Goal: Task Accomplishment & Management: Use online tool/utility

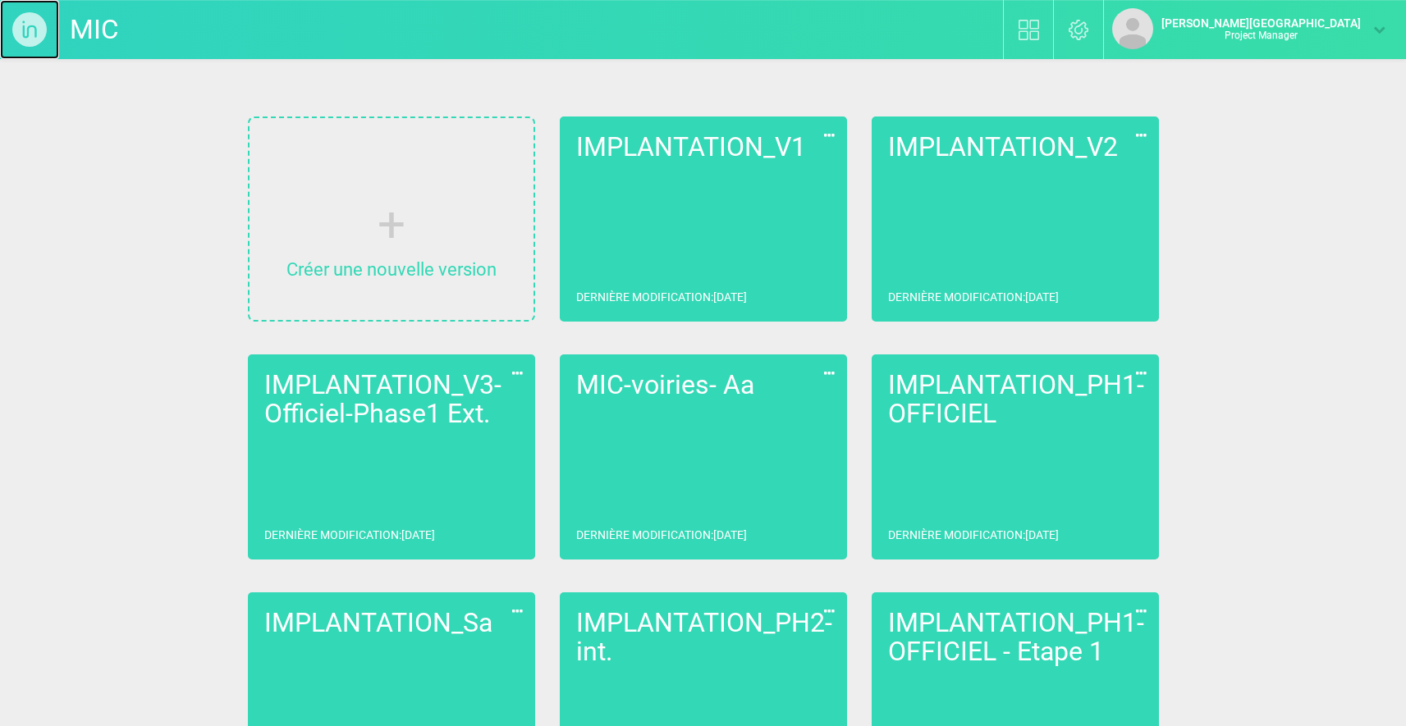
click at [30, 23] on img at bounding box center [29, 29] width 59 height 59
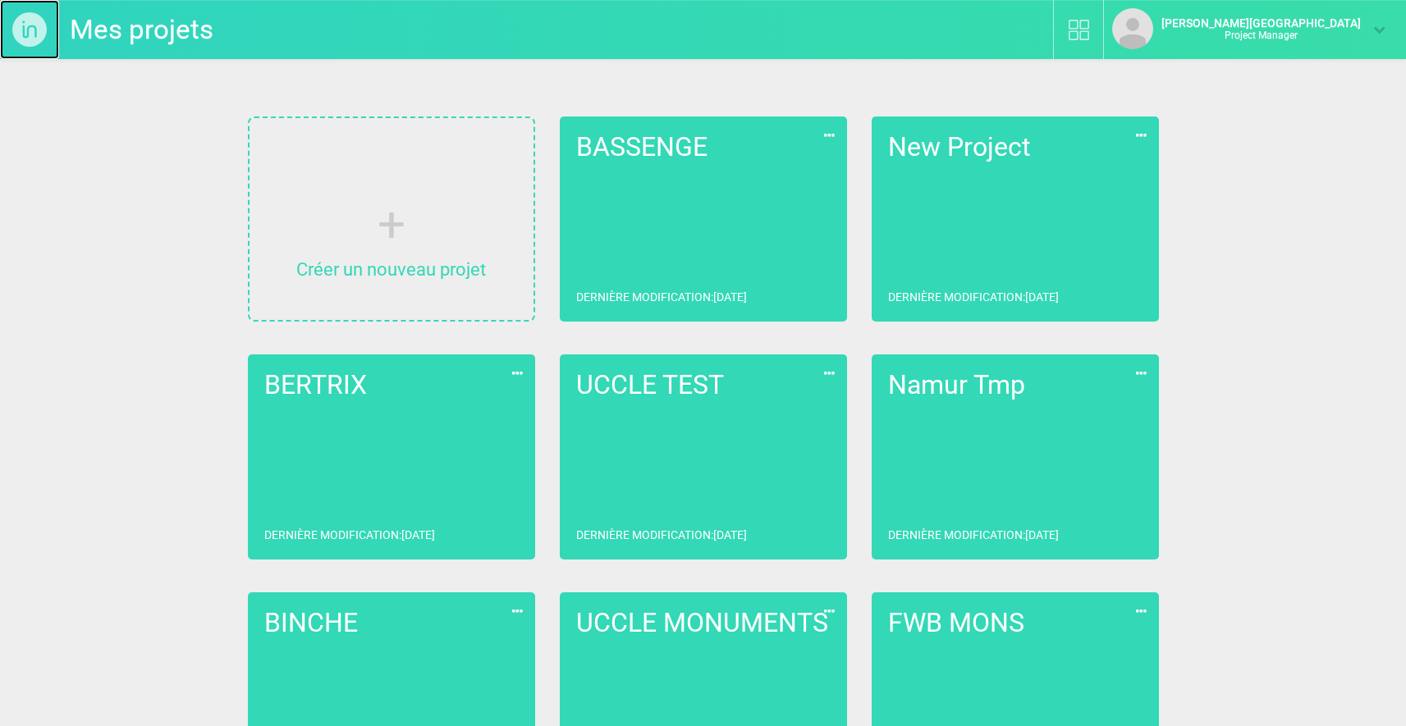
click at [28, 34] on img at bounding box center [29, 29] width 59 height 59
click at [85, 21] on link "Mes projets" at bounding box center [142, 29] width 144 height 43
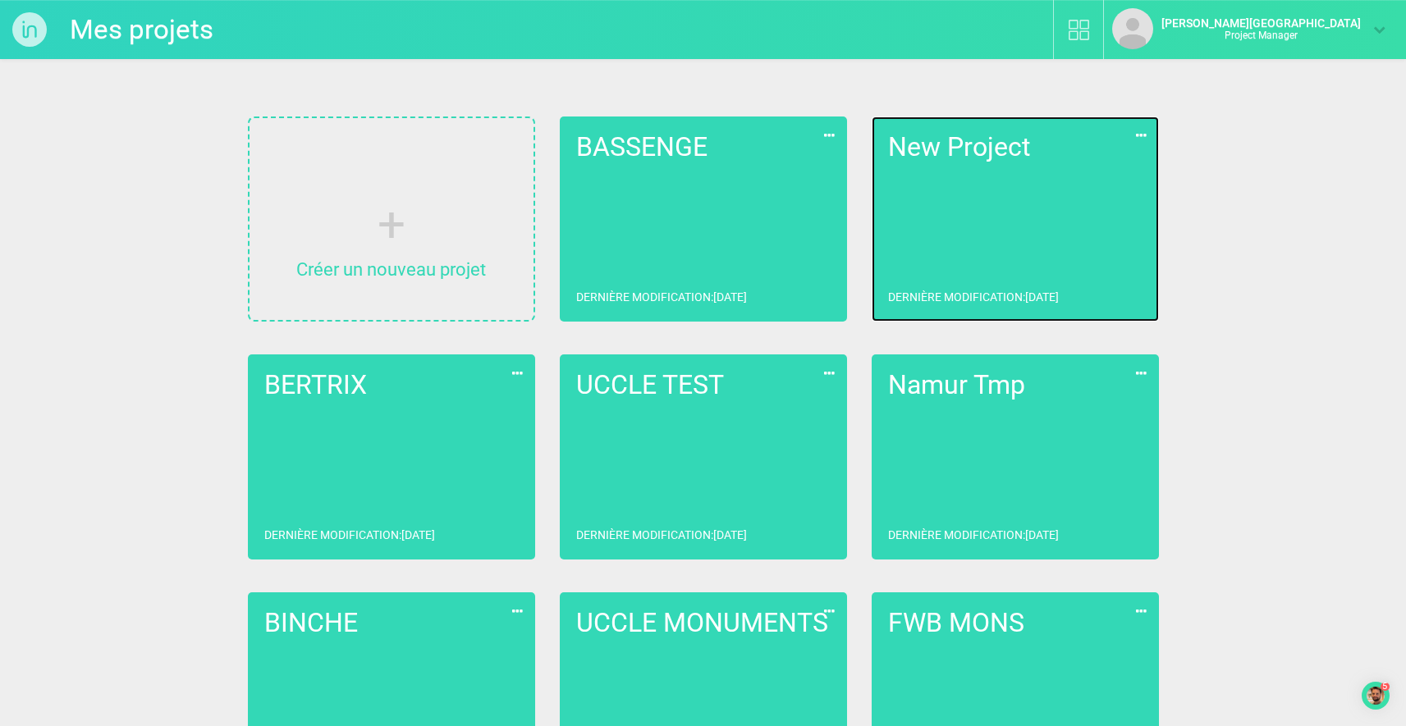
click at [955, 217] on link "New Project Dernière modification : 12/05/2025" at bounding box center [1015, 219] width 287 height 205
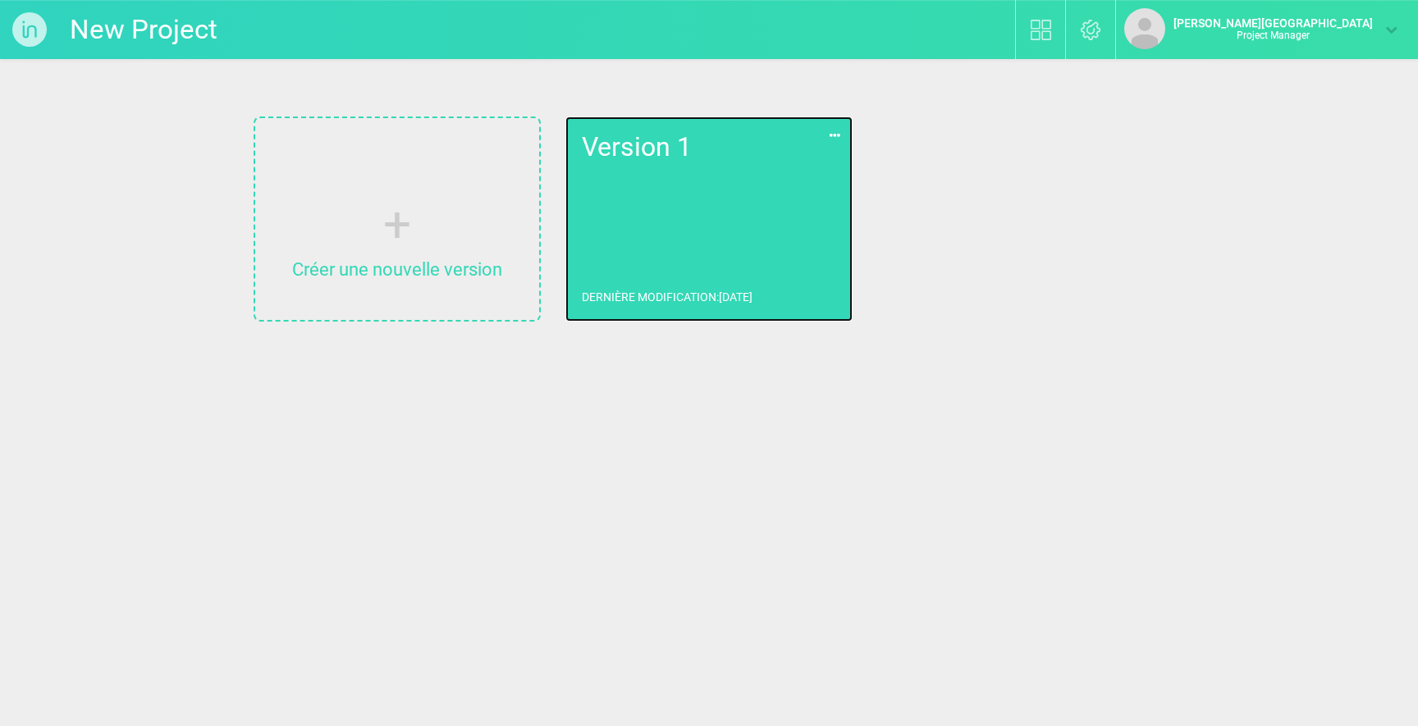
click at [767, 223] on link "Version 1 Dernière modification : [DATE]" at bounding box center [708, 219] width 287 height 205
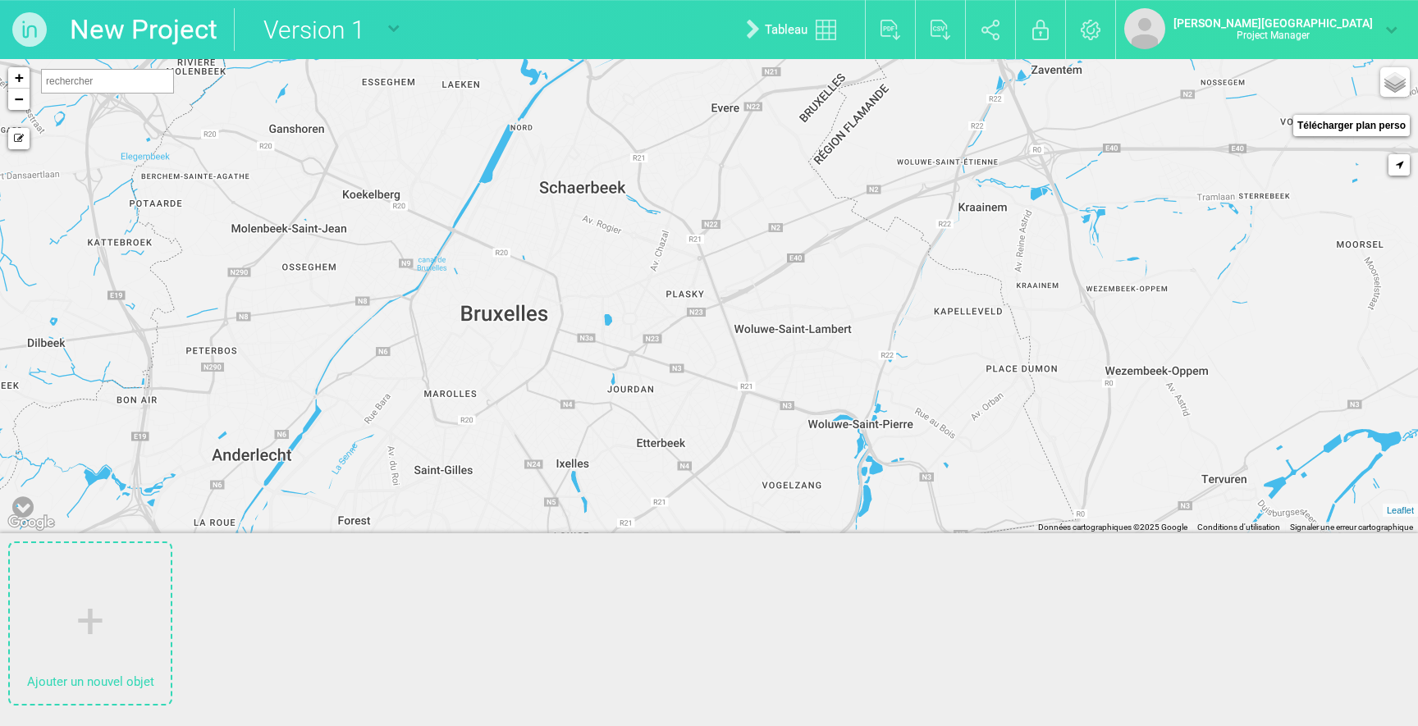
click at [82, 84] on input "text" at bounding box center [107, 81] width 133 height 25
type input "v"
click at [82, 84] on input "v" at bounding box center [107, 81] width 133 height 25
click at [158, 33] on link "New Project" at bounding box center [144, 29] width 148 height 43
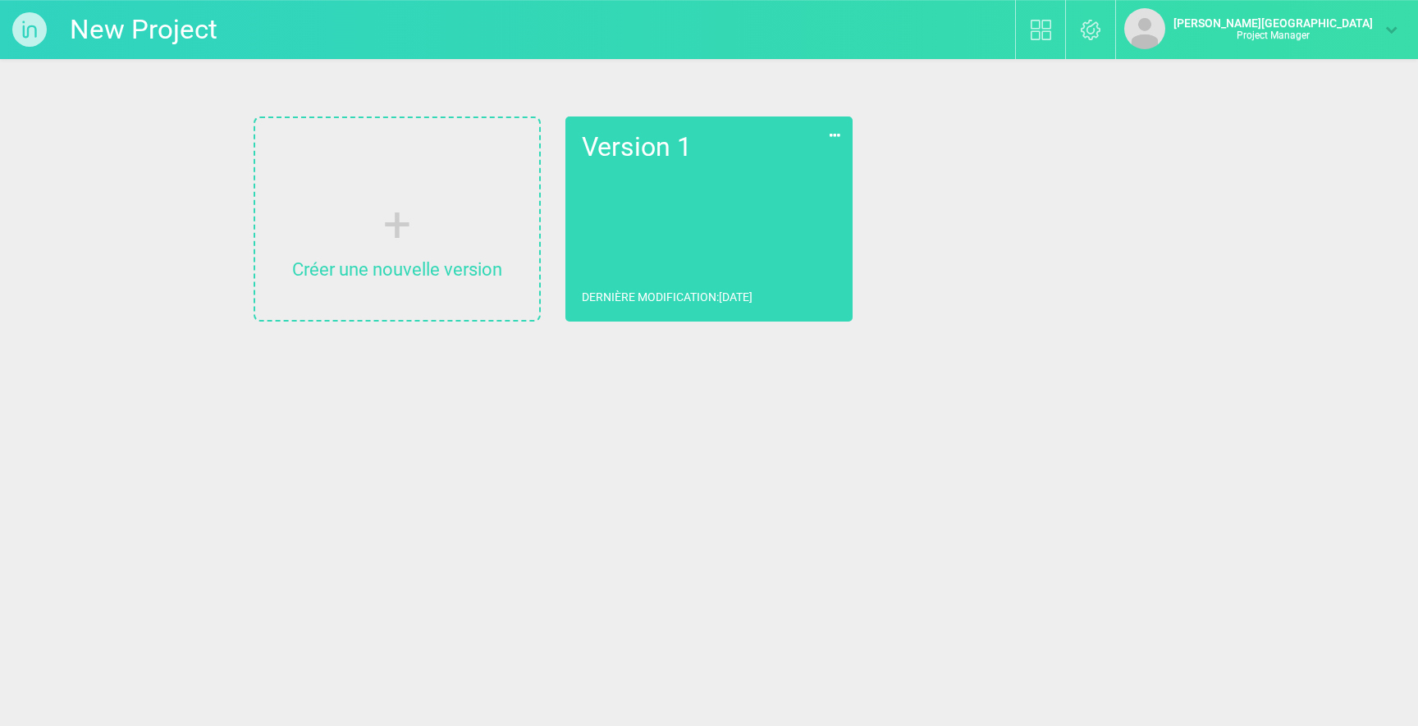
click at [137, 36] on input "New Project" at bounding box center [193, 29] width 246 height 43
click at [140, 208] on div "VIELSALM Bibliothèque Paramètres [PERSON_NAME] - QUIDAM Project Manager Mes pro…" at bounding box center [709, 169] width 1418 height 338
type input "VIELSALM"
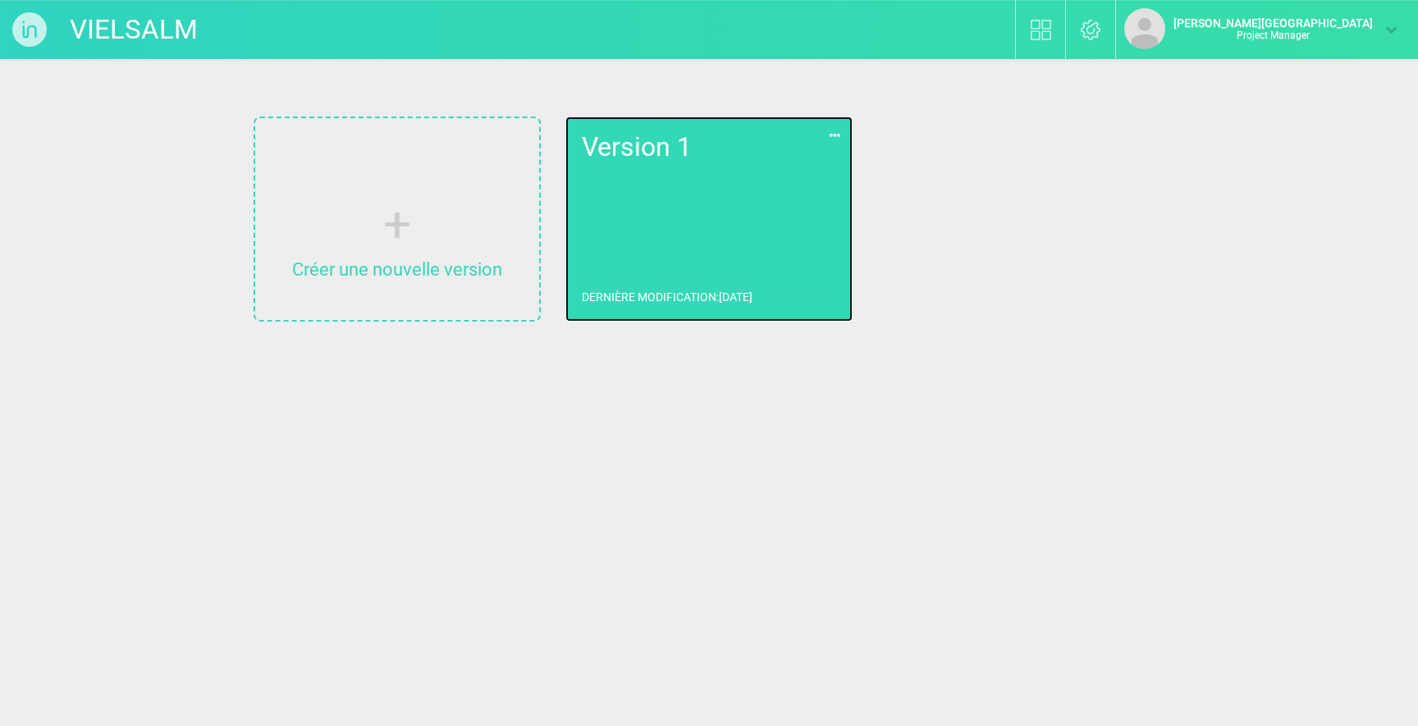
click at [637, 172] on link "Version 1 Dernière modification : [DATE]" at bounding box center [708, 219] width 287 height 205
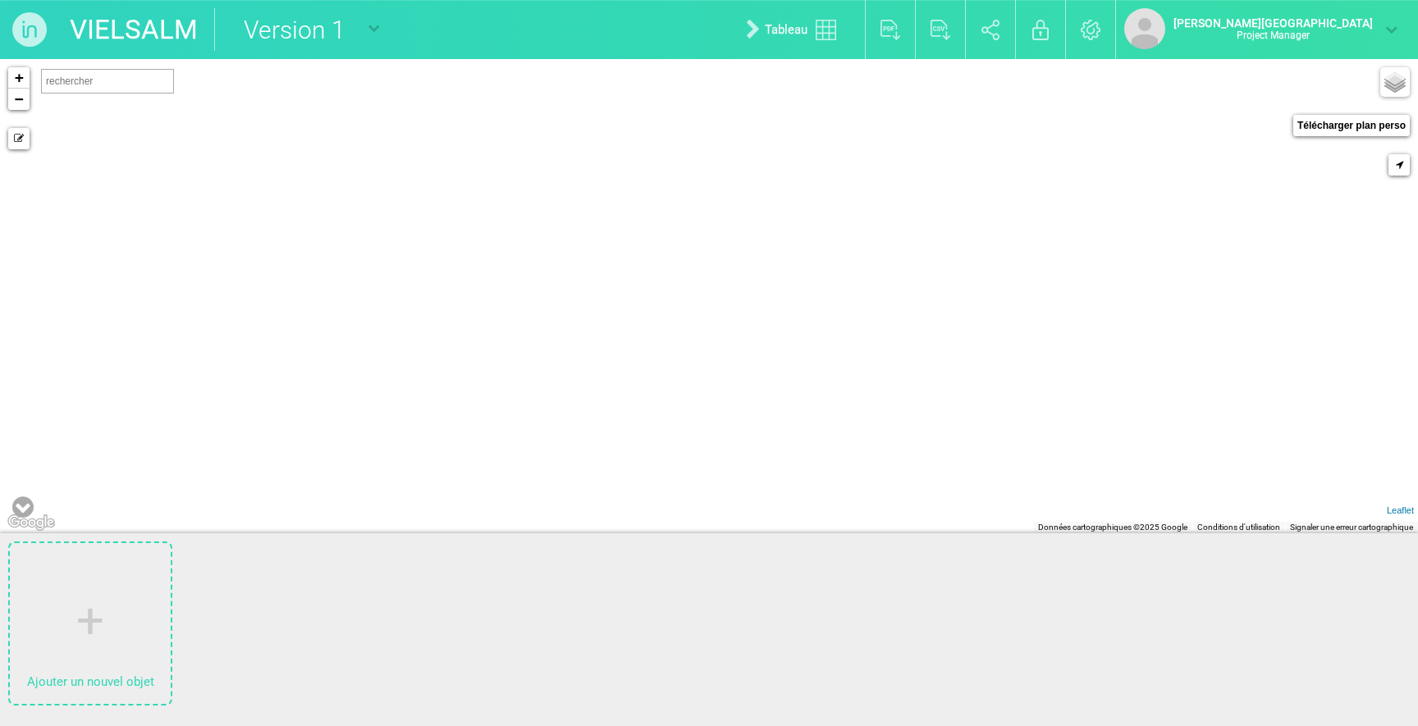
click at [272, 38] on input "Version 1" at bounding box center [290, 29] width 153 height 43
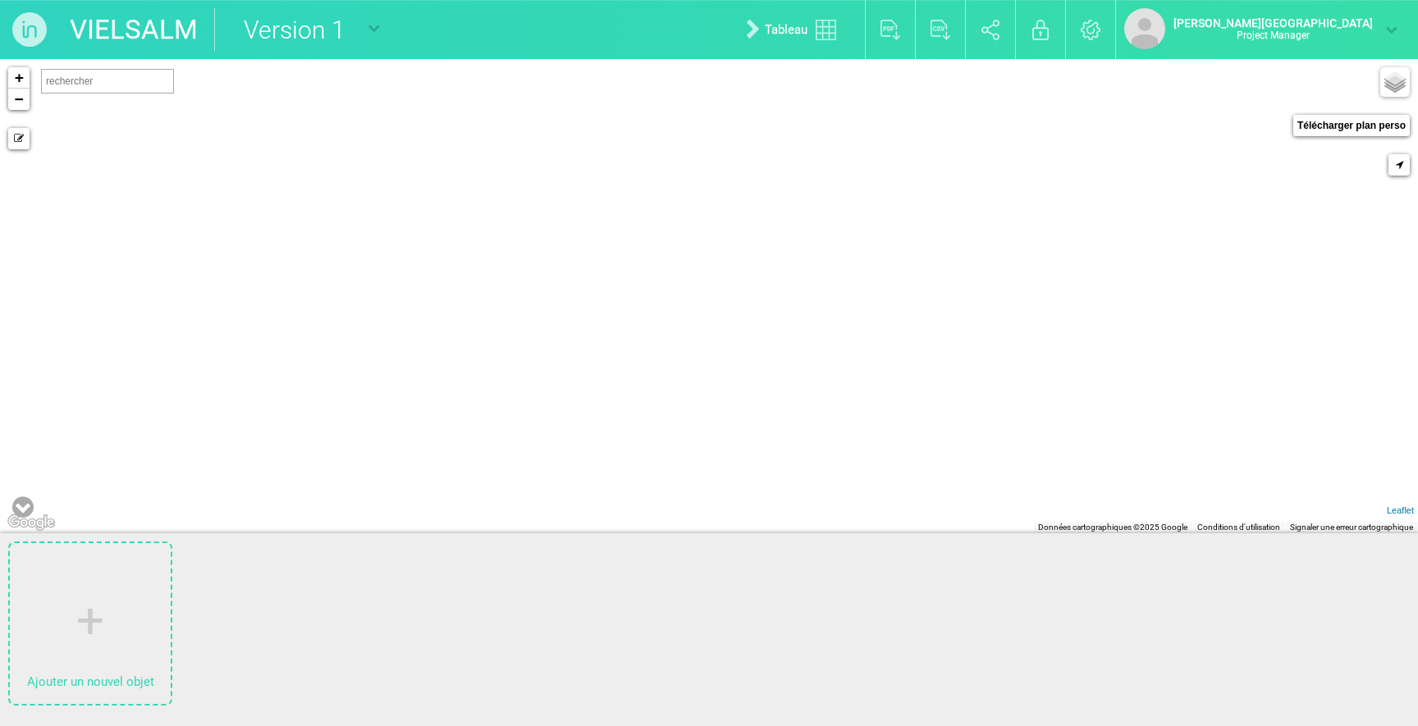
type input "V"
click at [99, 80] on input "text" at bounding box center [107, 81] width 133 height 25
type input "Version 1"
type input "B"
type input "Vielsalm, [GEOGRAPHIC_DATA]"
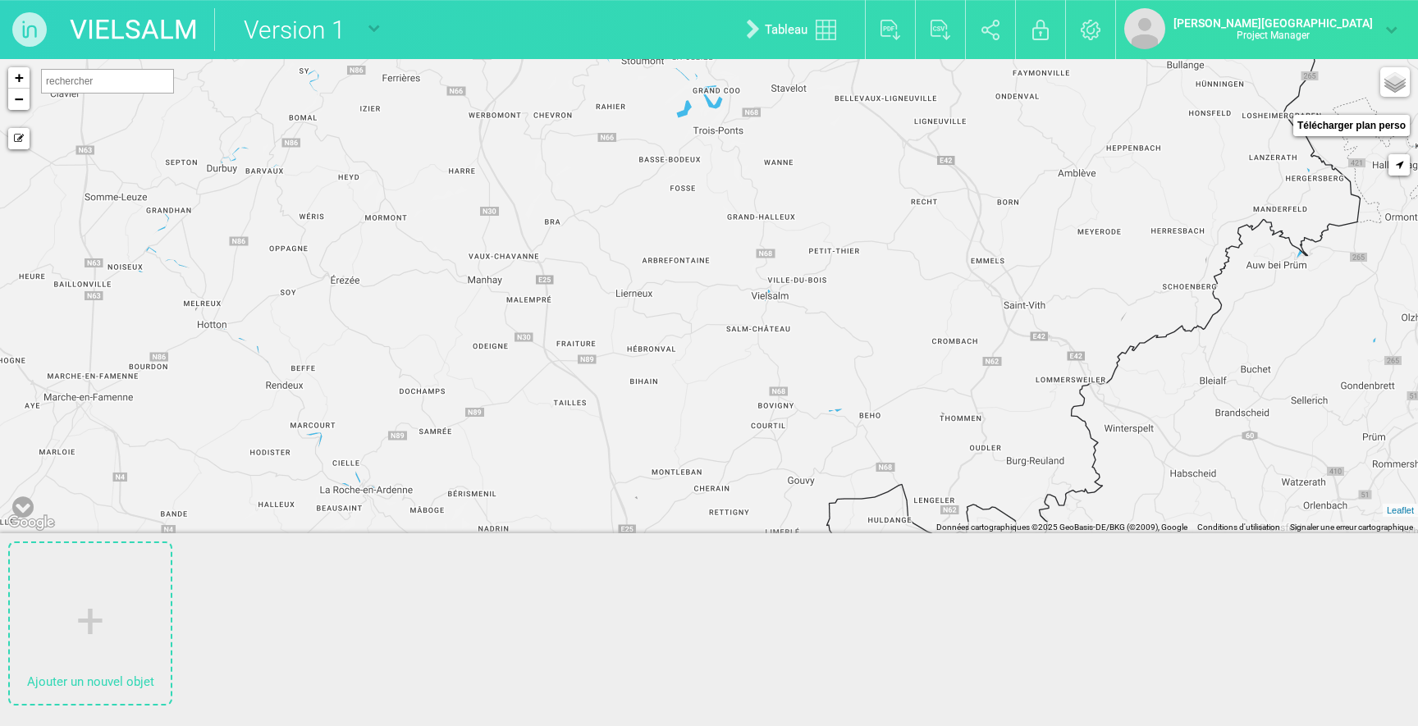
click at [281, 28] on input "Version 1" at bounding box center [290, 29] width 153 height 43
type input "I"
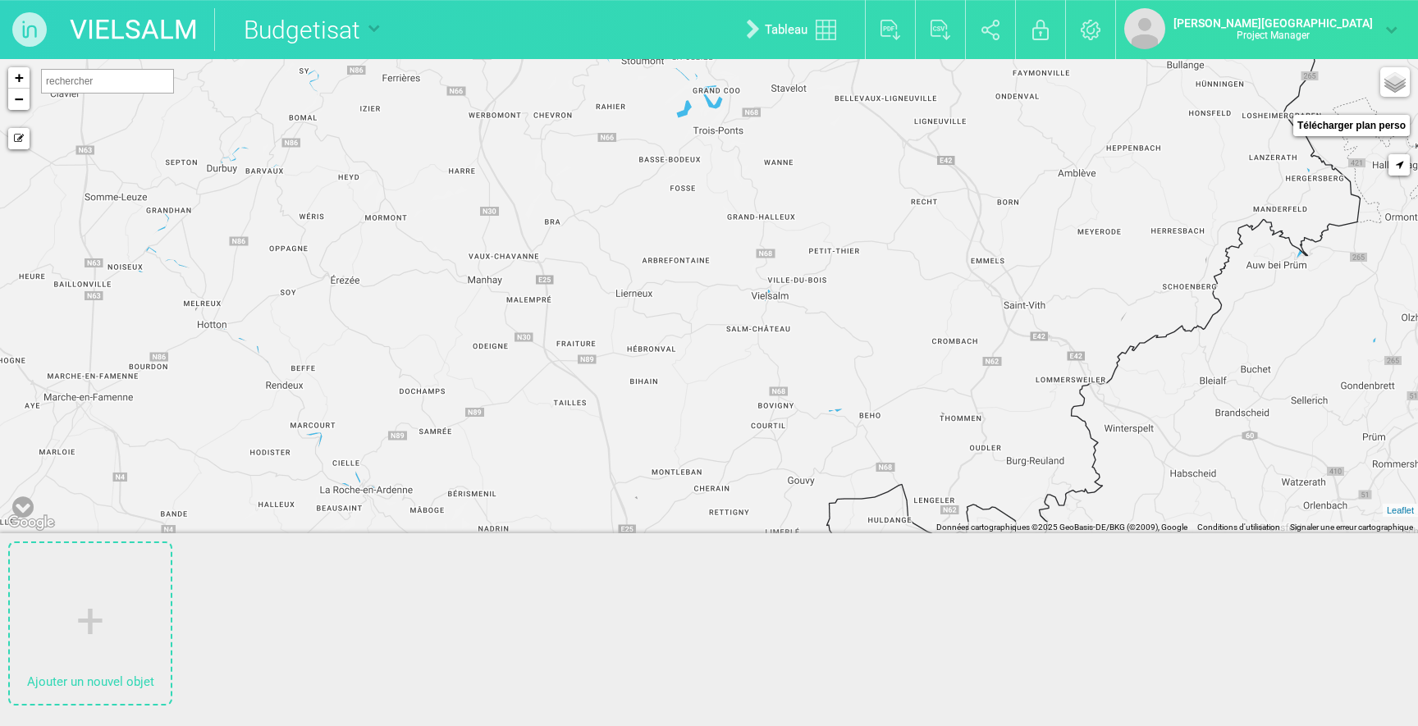
scroll to position [0, 0]
click at [464, 37] on div "VIELSALM Budgetisation Version 1 Nouveau plan vierge Tableau Exporter au format…" at bounding box center [709, 29] width 1418 height 59
click at [391, 31] on input "Budgetisation" at bounding box center [316, 29] width 204 height 43
click at [492, 8] on div "VIELSALM Budgetisation V.1 Budgetisation Nouveau plan vierge Tableau Exporter a…" at bounding box center [709, 29] width 1418 height 59
click at [393, 34] on input "Budgetisation V.1" at bounding box center [337, 29] width 246 height 43
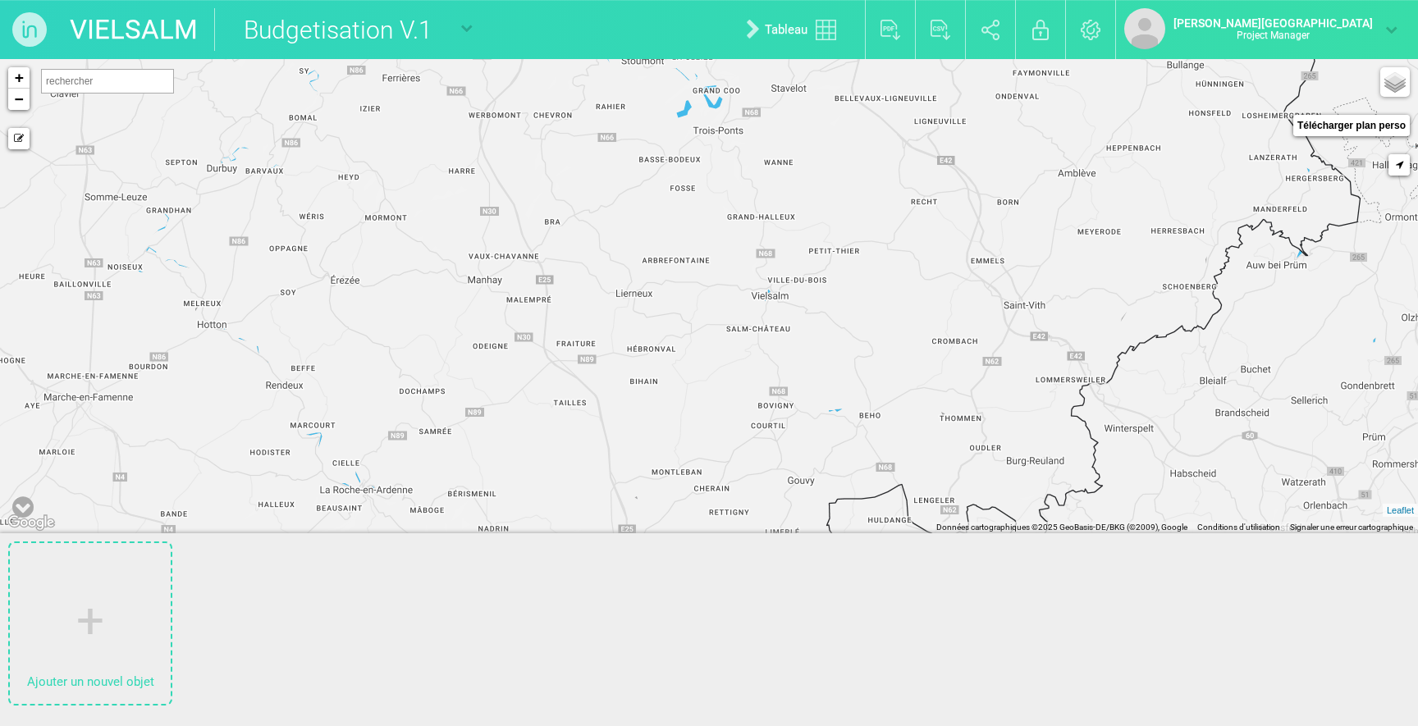
drag, startPoint x: 393, startPoint y: 34, endPoint x: 242, endPoint y: 29, distance: 151.1
click at [242, 29] on input "Budgetisation V.1" at bounding box center [337, 29] width 246 height 43
type input "Implantation V.1"
click at [508, 52] on div "VIELSALM Implantation V.1 Budgetisation V.1 Nouveau plan vierge Tableau Exporte…" at bounding box center [709, 29] width 1418 height 59
click at [110, 622] on link "Ajouter un nouvel objet" at bounding box center [90, 623] width 161 height 161
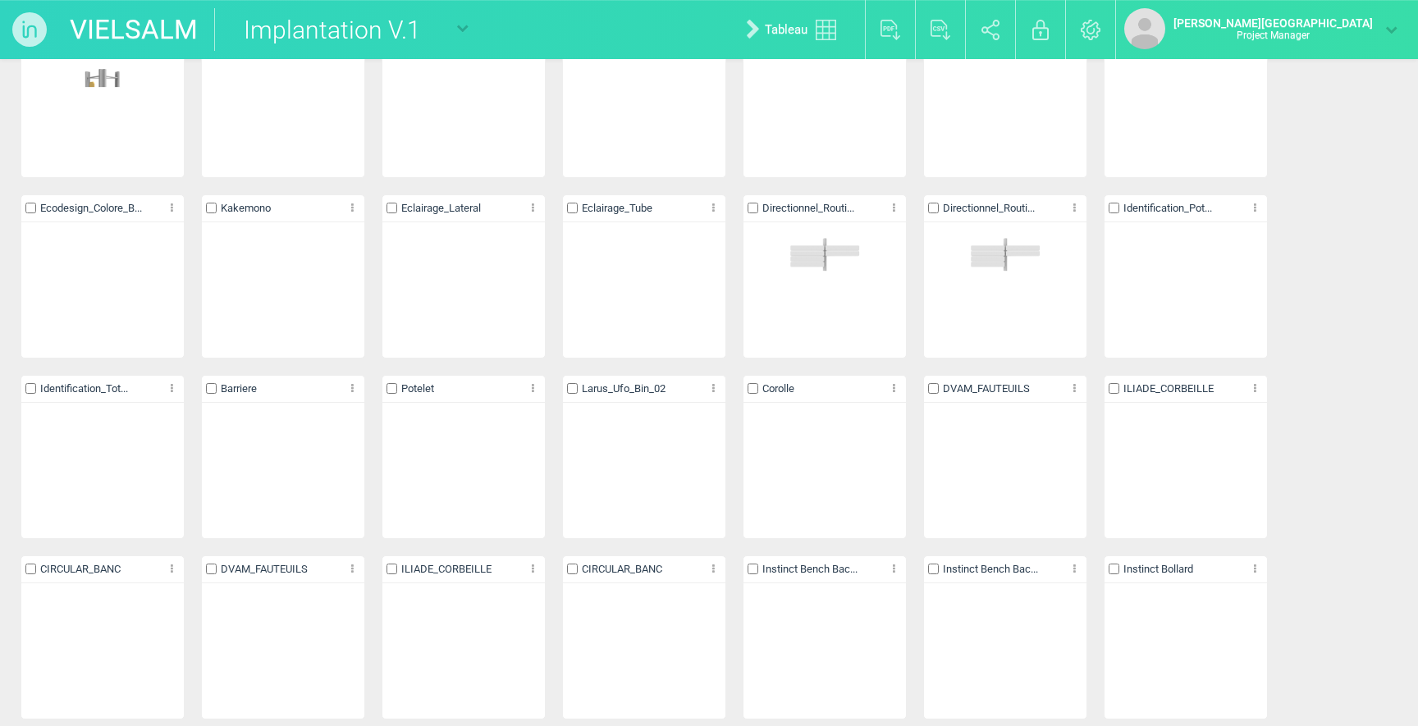
scroll to position [2117, 0]
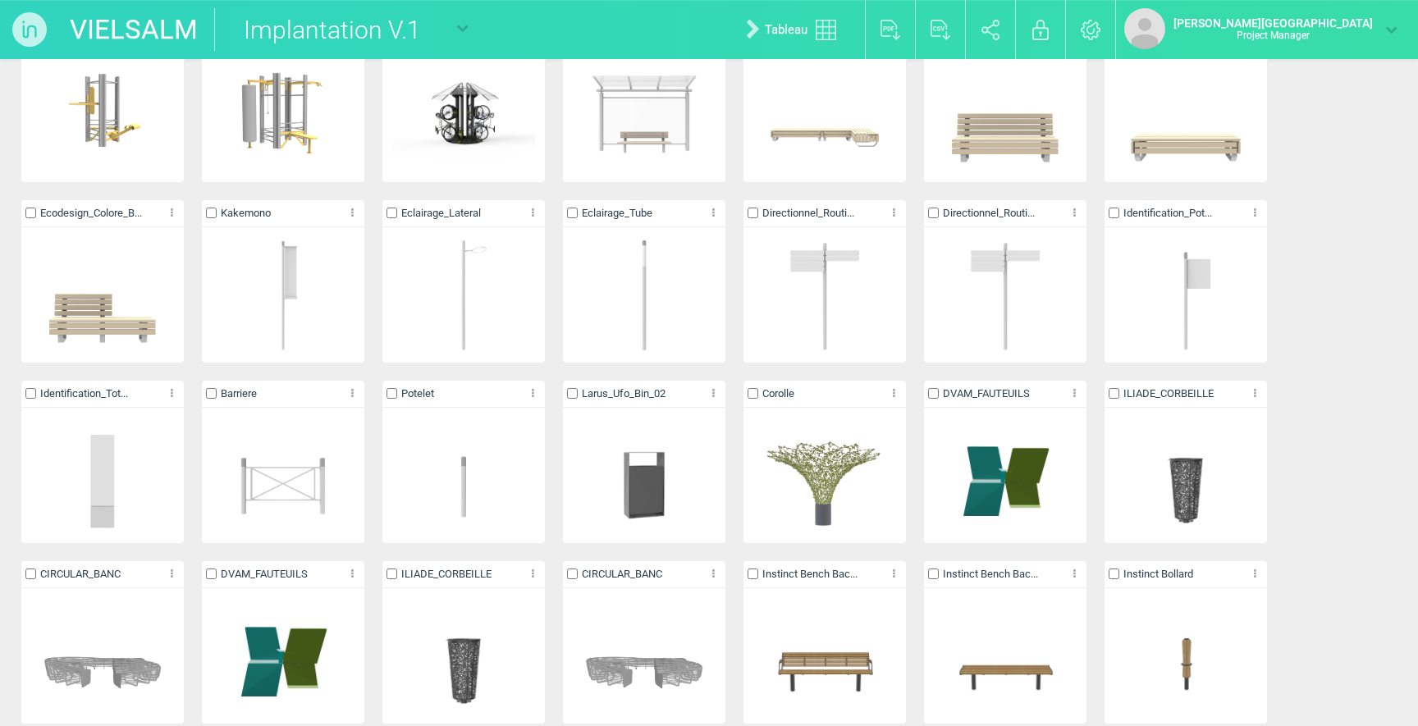
click at [322, 299] on img at bounding box center [282, 294] width 121 height 121
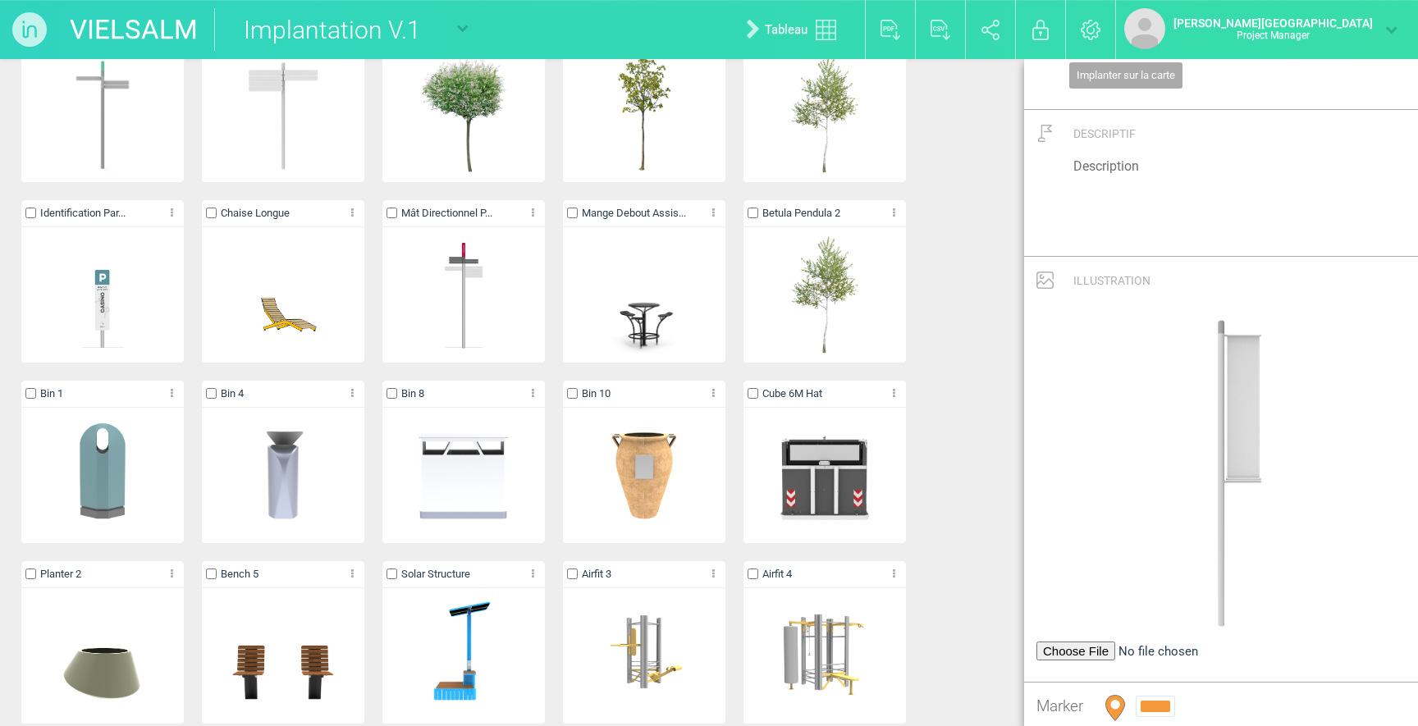
scroll to position [0, 0]
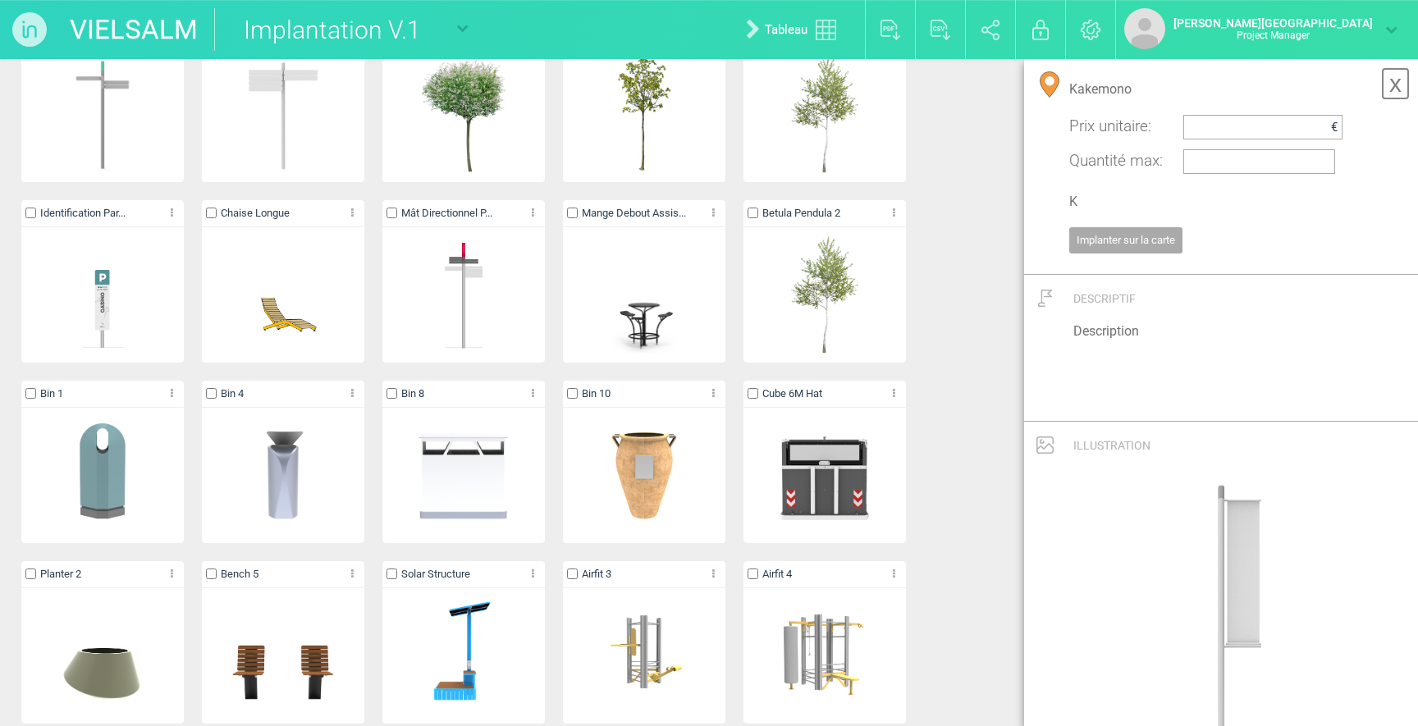
click at [1388, 89] on link "x" at bounding box center [1395, 83] width 29 height 33
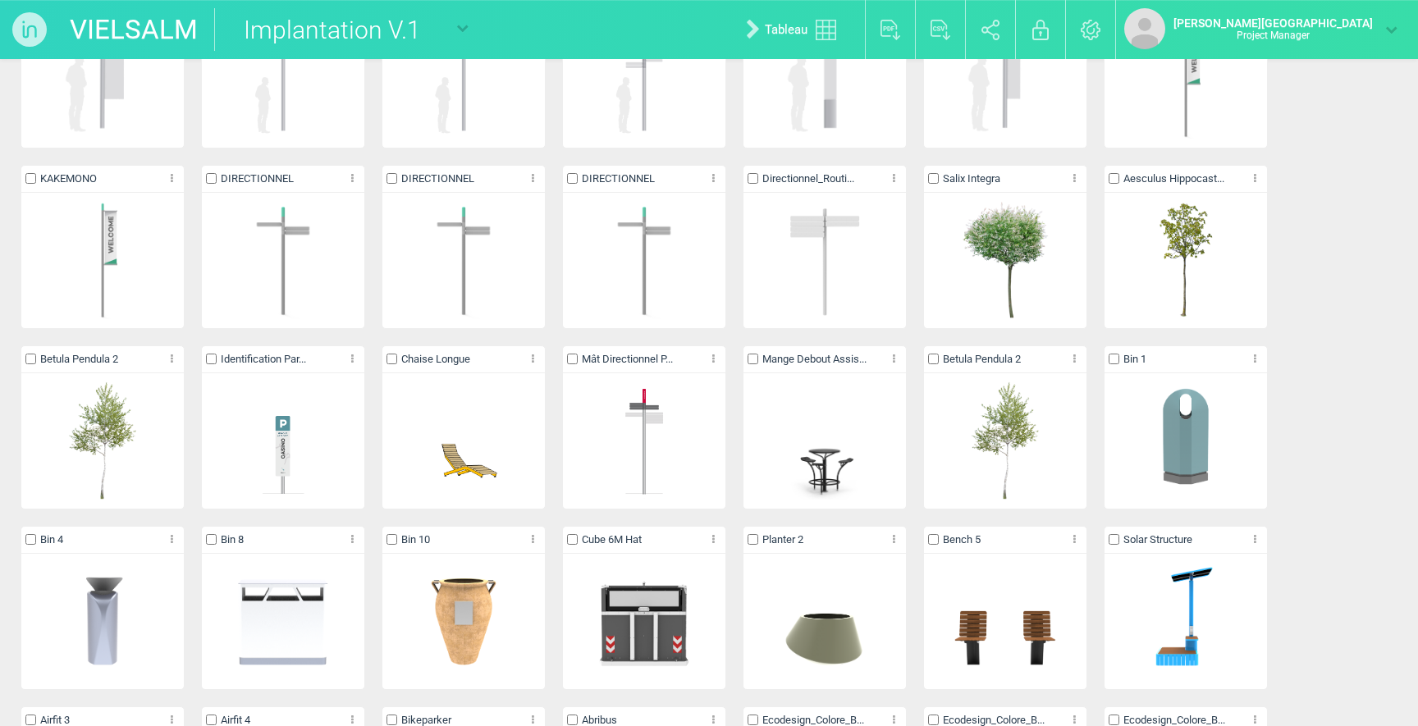
scroll to position [1425, 0]
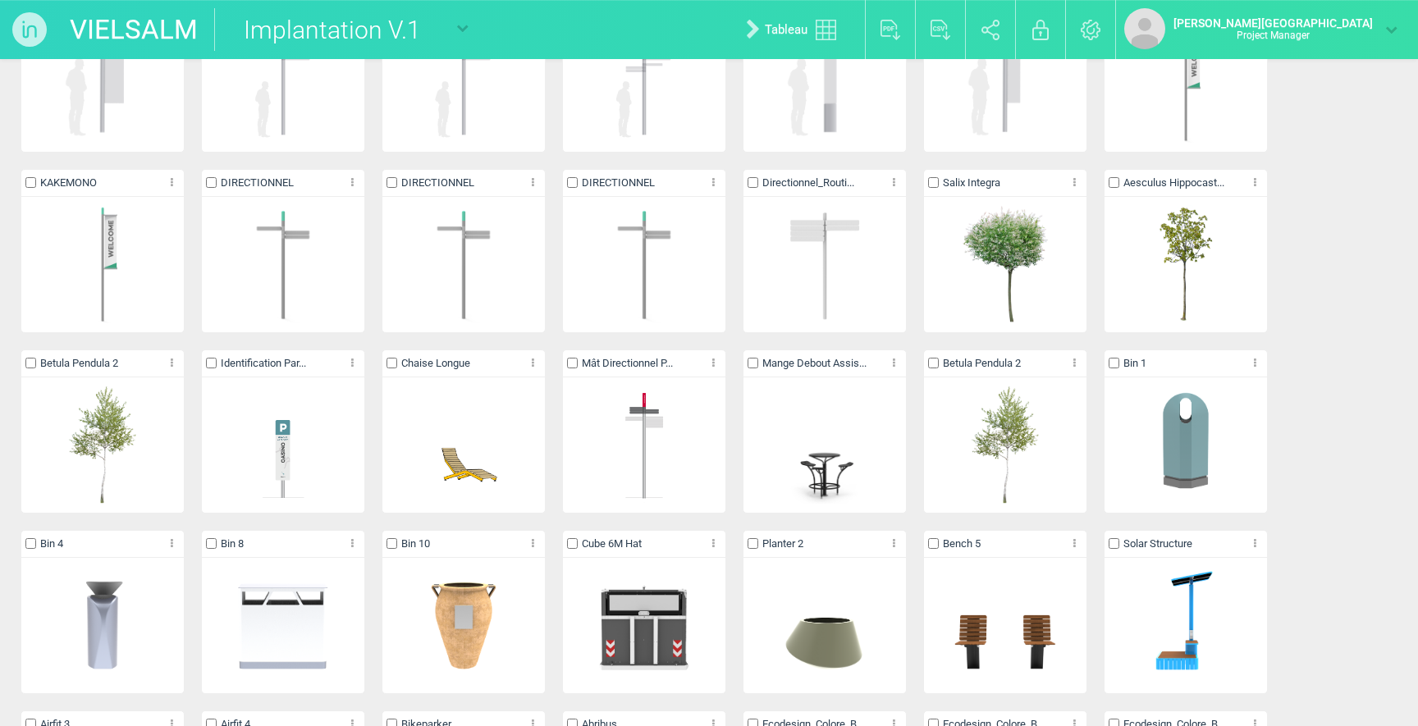
click at [115, 245] on img at bounding box center [102, 264] width 121 height 121
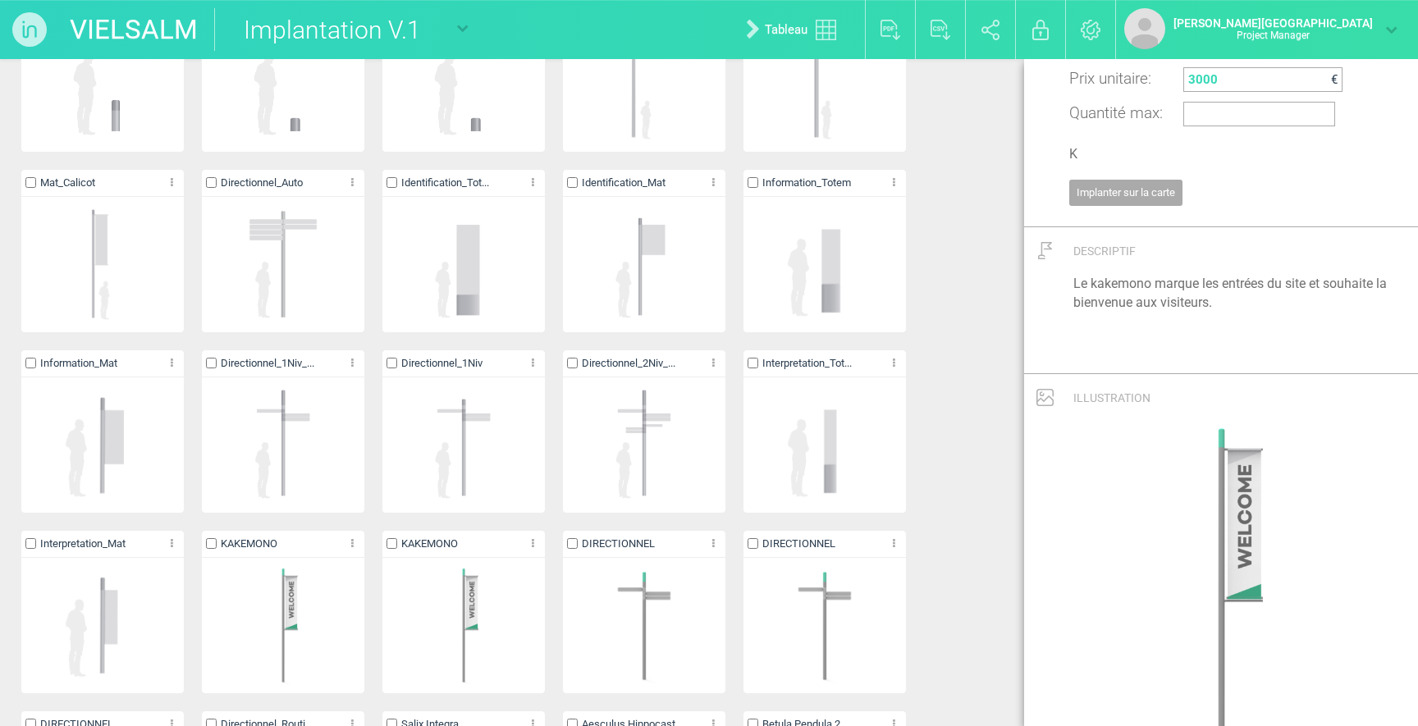
scroll to position [0, 0]
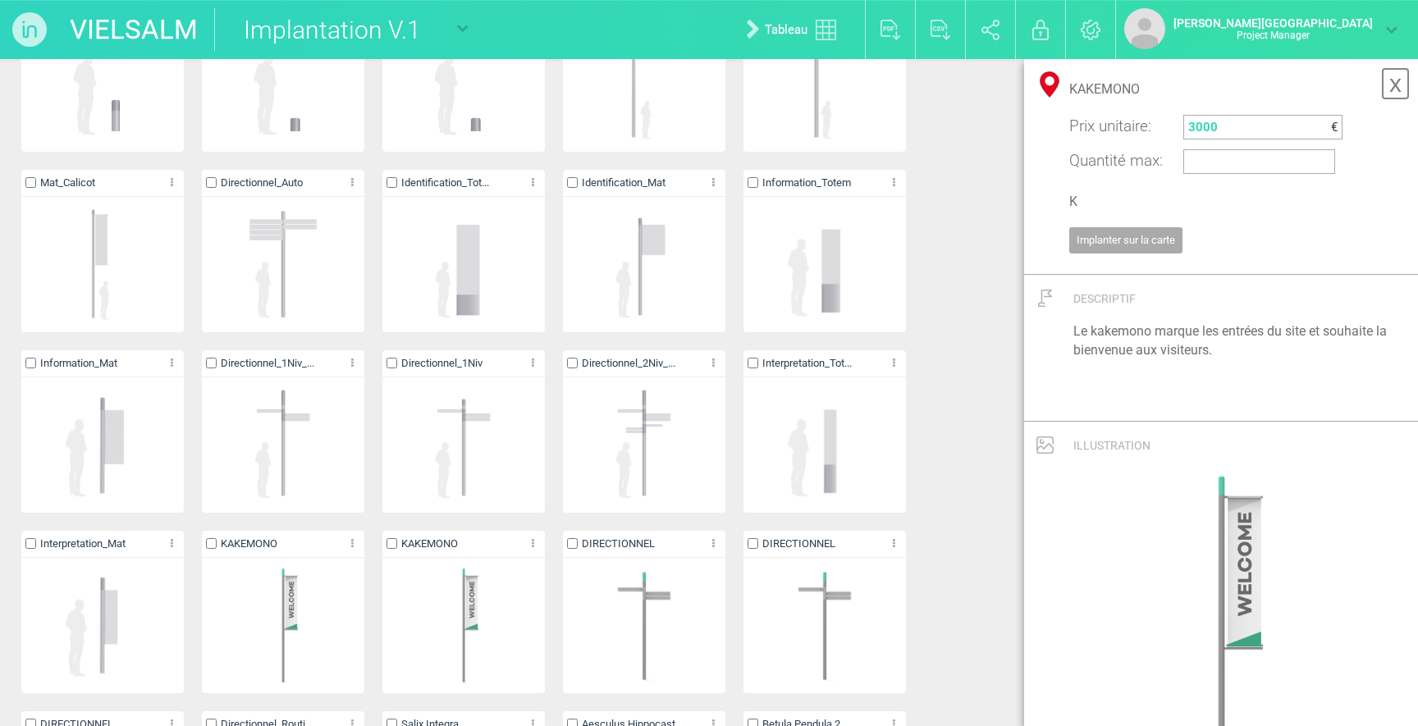
click at [1383, 86] on link "x" at bounding box center [1395, 83] width 29 height 33
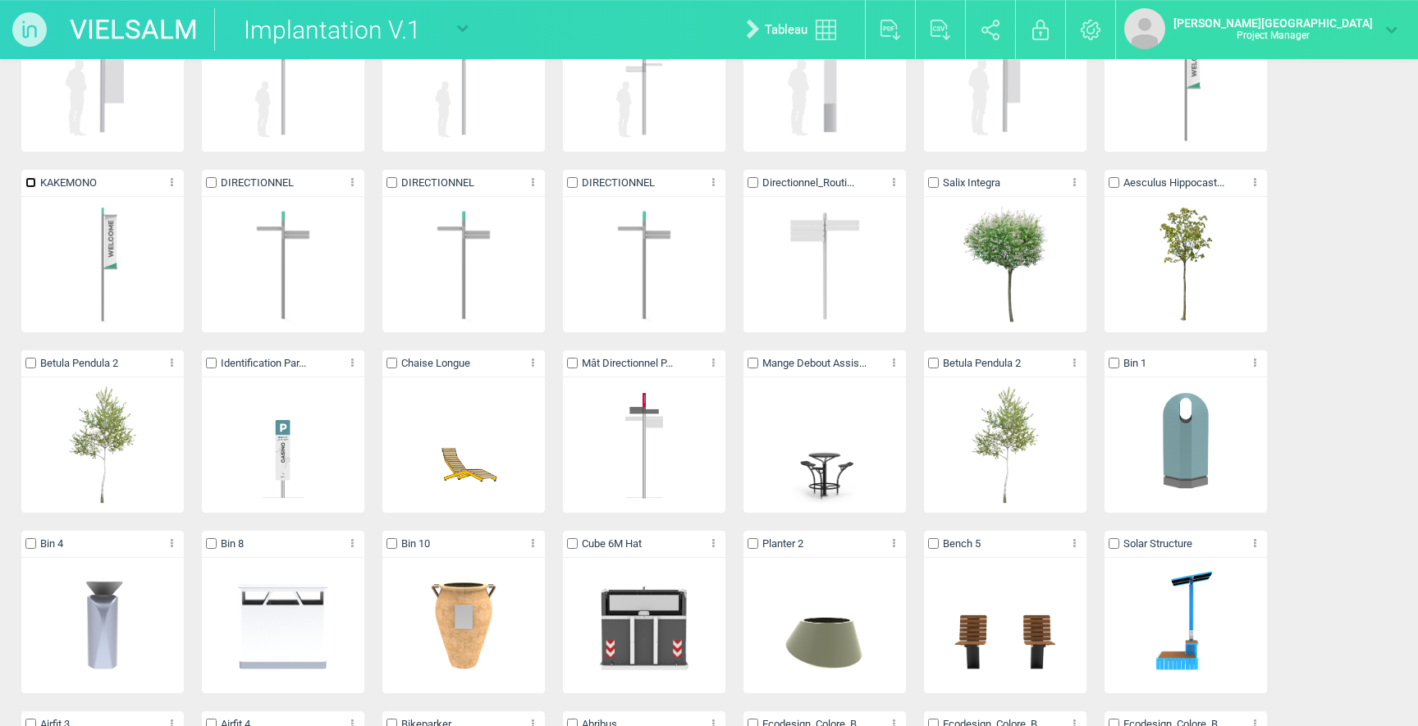
click at [31, 181] on input "checkbox" at bounding box center [30, 182] width 11 height 11
checkbox input "true"
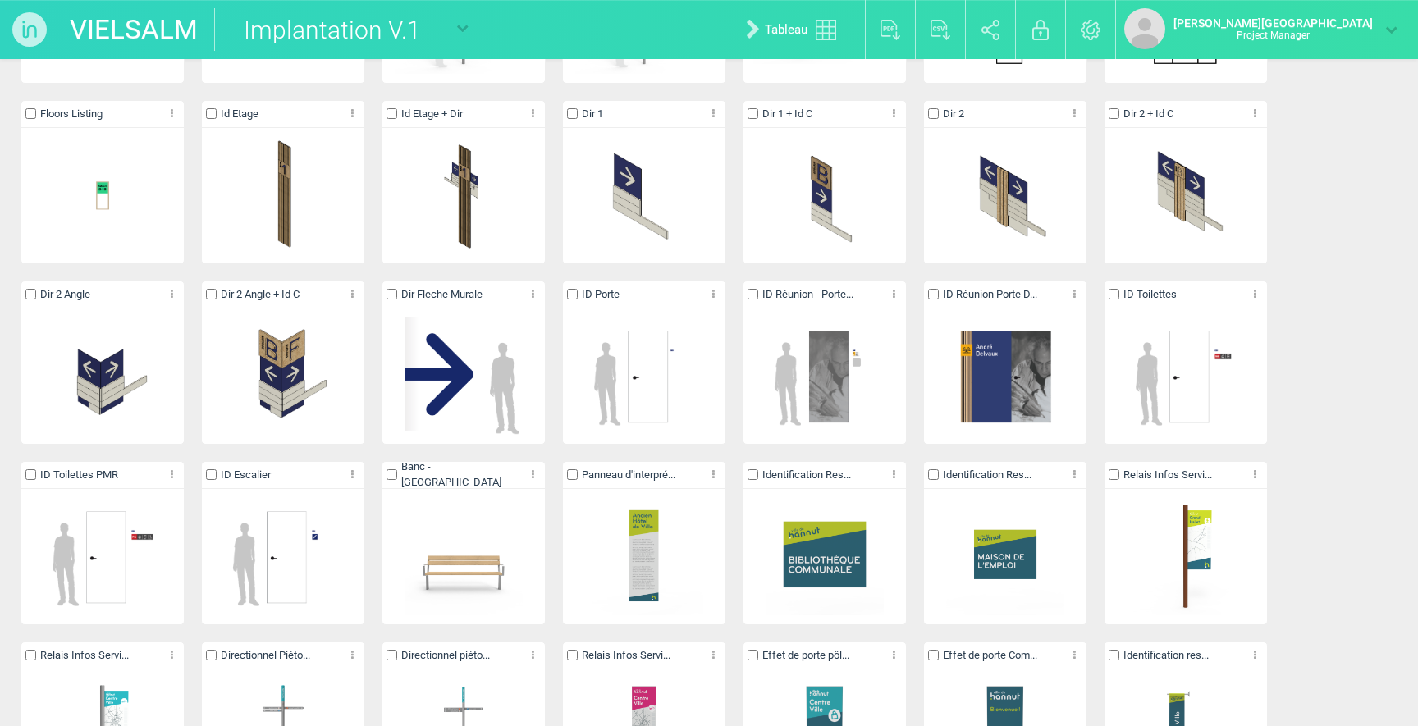
scroll to position [3298, 0]
